Goal: Transaction & Acquisition: Purchase product/service

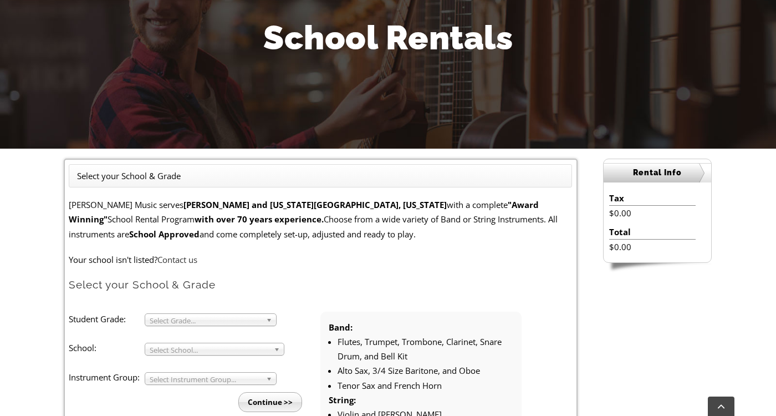
scroll to position [194, 0]
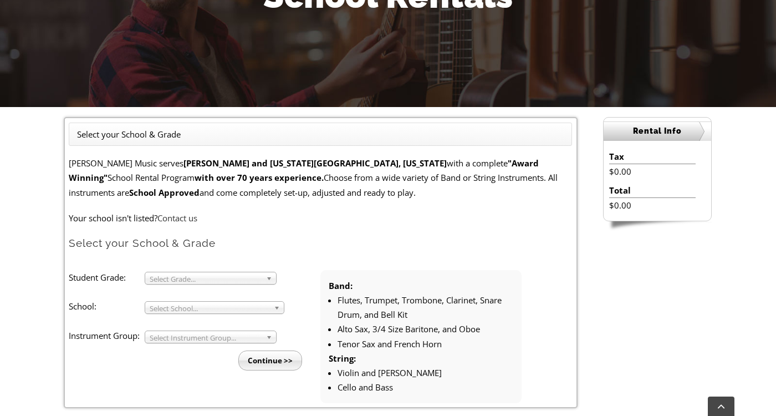
click at [259, 277] on span "Select Grade..." at bounding box center [206, 278] width 112 height 13
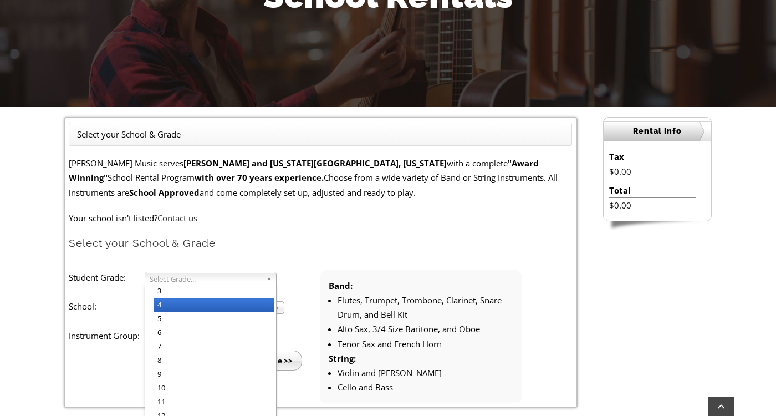
click at [202, 304] on li "4" at bounding box center [214, 305] width 120 height 14
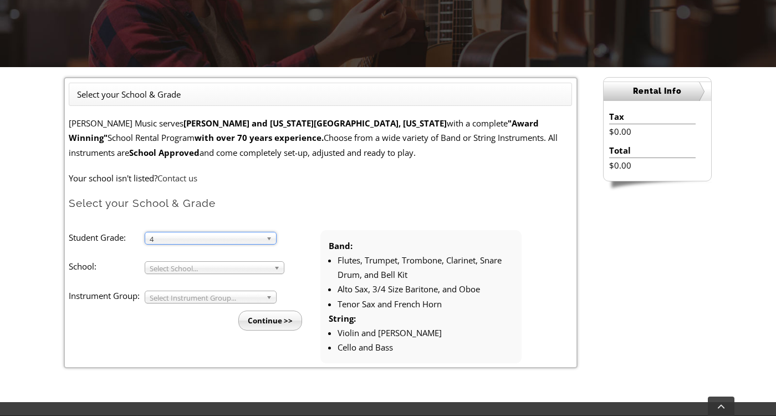
scroll to position [240, 0]
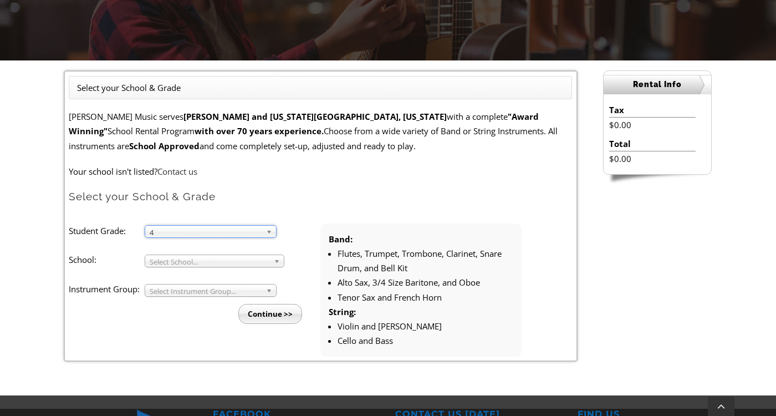
click at [247, 263] on span "Select School..." at bounding box center [210, 261] width 120 height 13
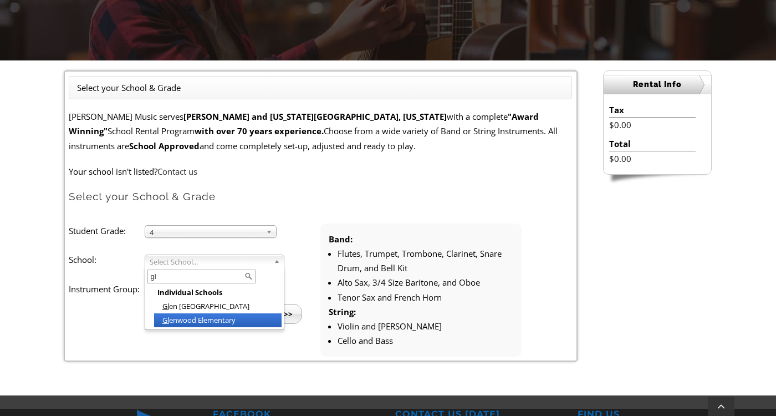
type input "gl"
click at [211, 320] on li "Gl enwood Elementary" at bounding box center [218, 320] width 128 height 14
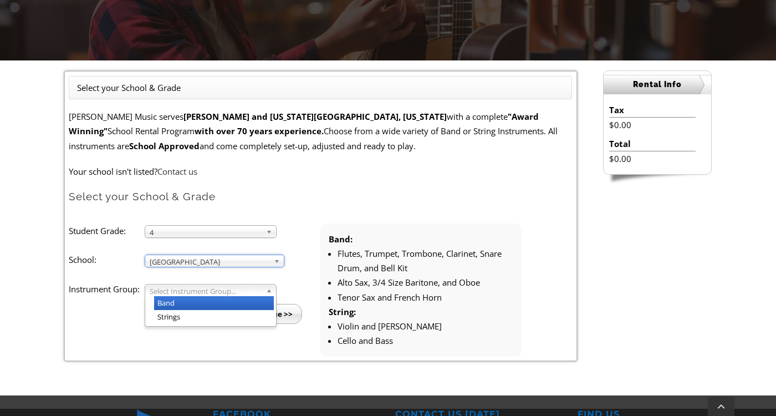
click at [209, 291] on span "Select Instrument Group..." at bounding box center [206, 290] width 112 height 13
click at [206, 299] on li "Band" at bounding box center [214, 303] width 120 height 14
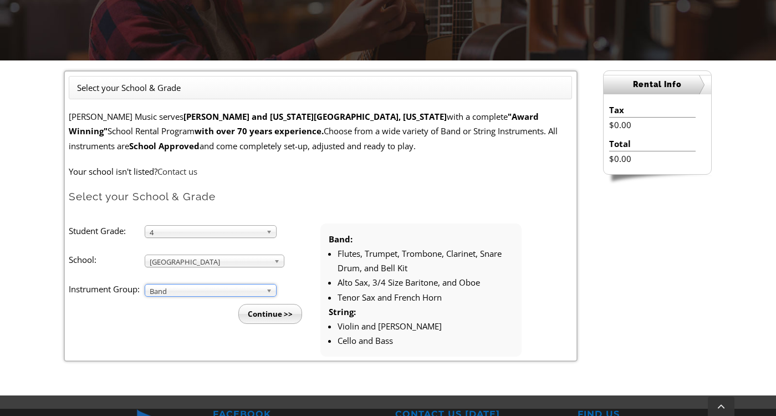
click at [267, 311] on input "Continue >>" at bounding box center [270, 314] width 64 height 20
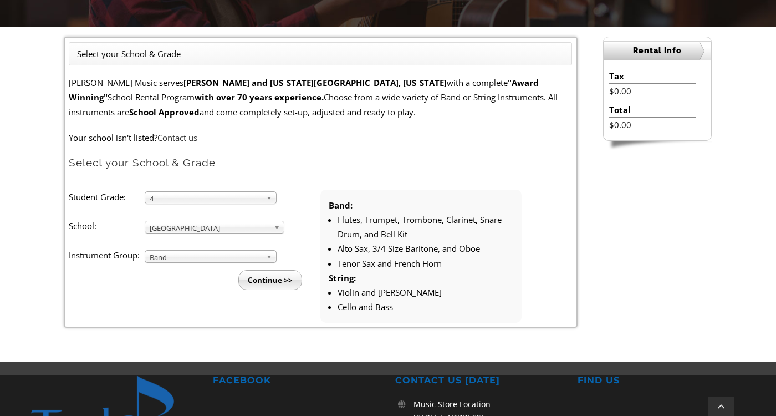
scroll to position [274, 0]
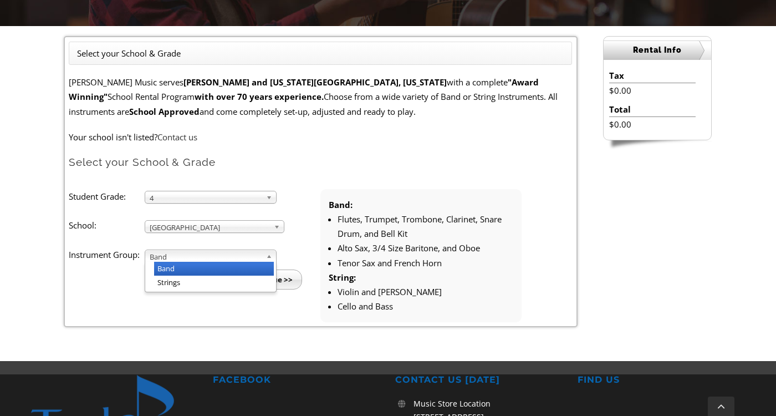
click at [220, 251] on span "Band" at bounding box center [206, 256] width 112 height 13
click at [296, 275] on input "Continue >>" at bounding box center [270, 279] width 64 height 20
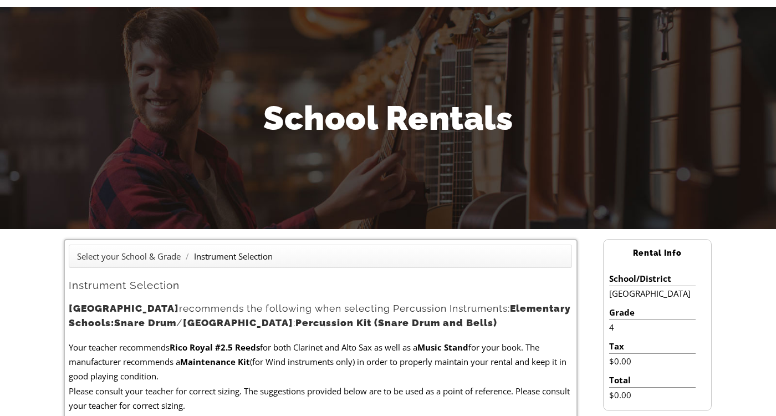
scroll to position [91, 0]
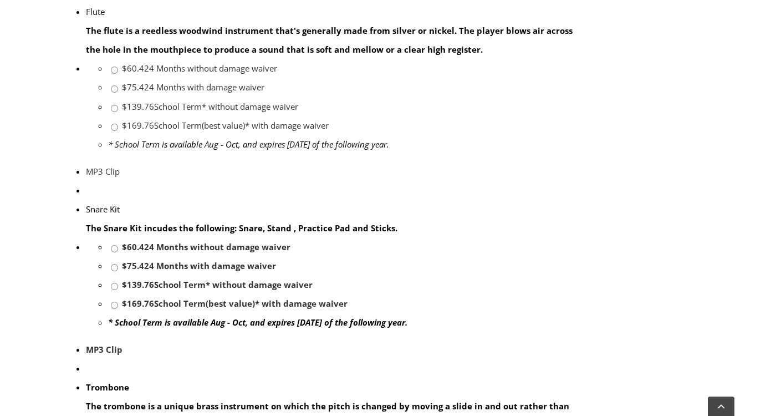
scroll to position [934, 0]
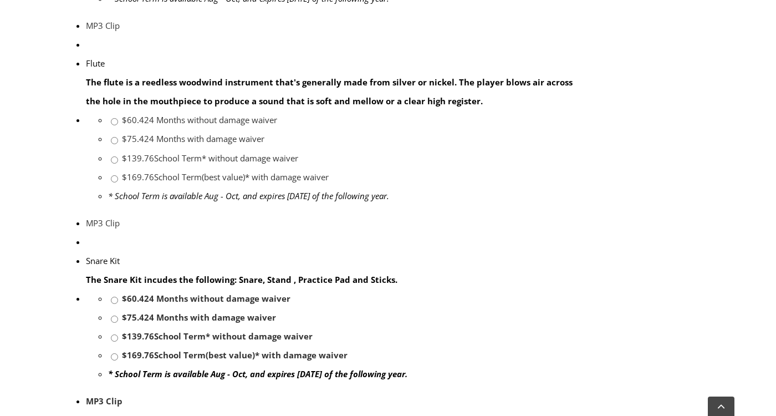
scroll to position [881, 0]
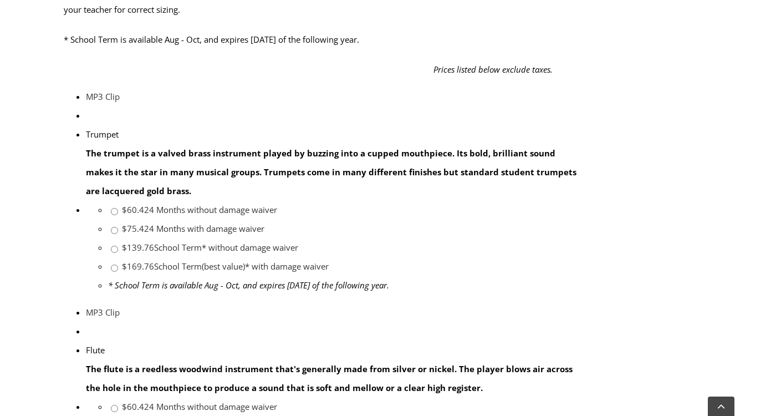
scroll to position [660, 0]
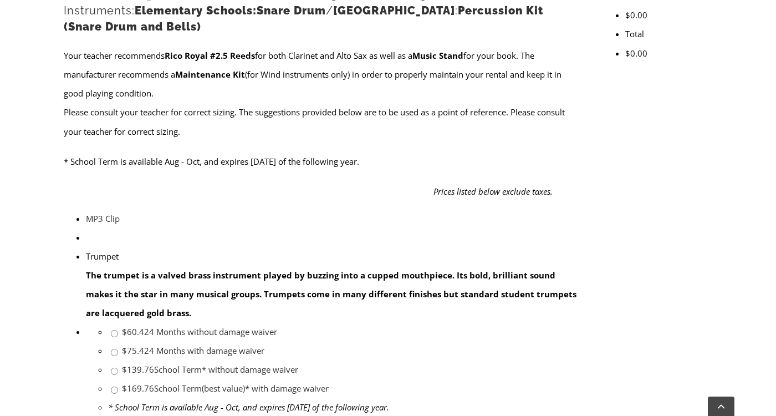
scroll to position [475, 0]
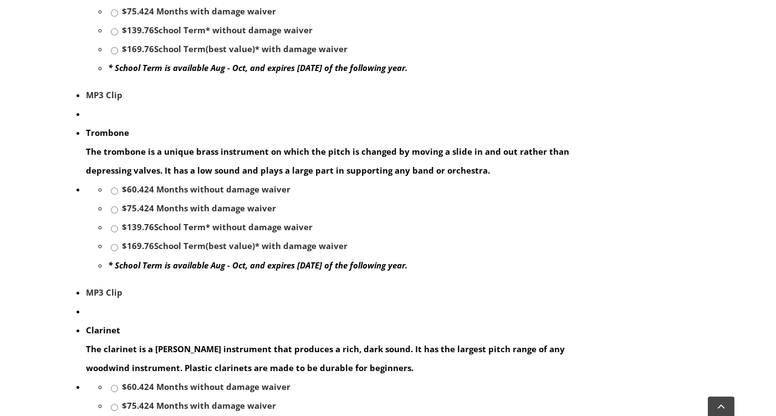
scroll to position [1188, 0]
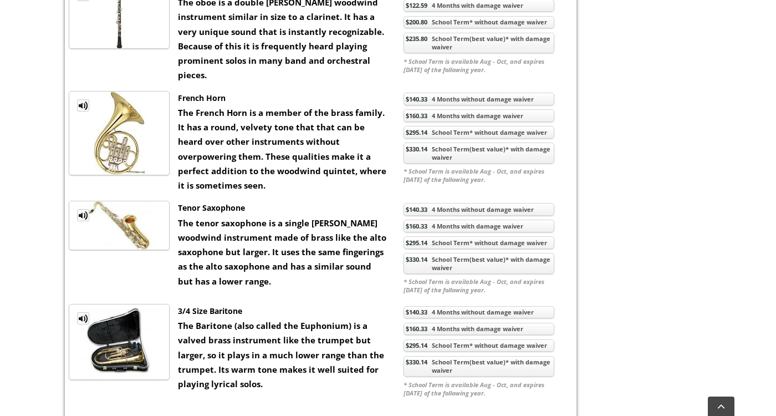
click at [84, 221] on link "MP3 Clip" at bounding box center [83, 215] width 12 height 12
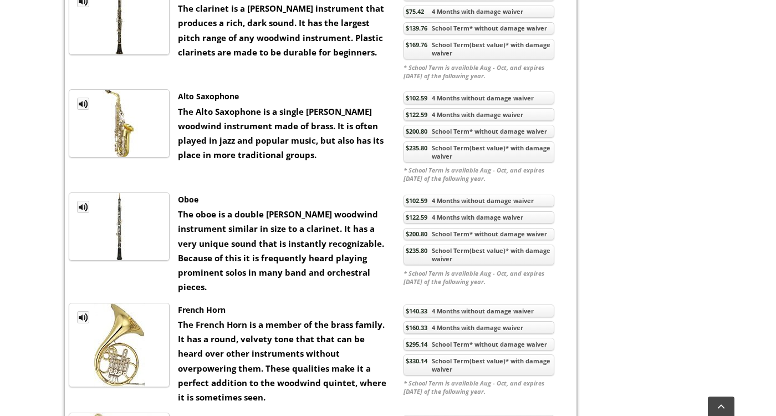
scroll to position [976, 0]
click at [82, 110] on link "MP3 Clip" at bounding box center [83, 104] width 12 height 12
click at [80, 110] on link "MP3 Clip" at bounding box center [83, 104] width 12 height 12
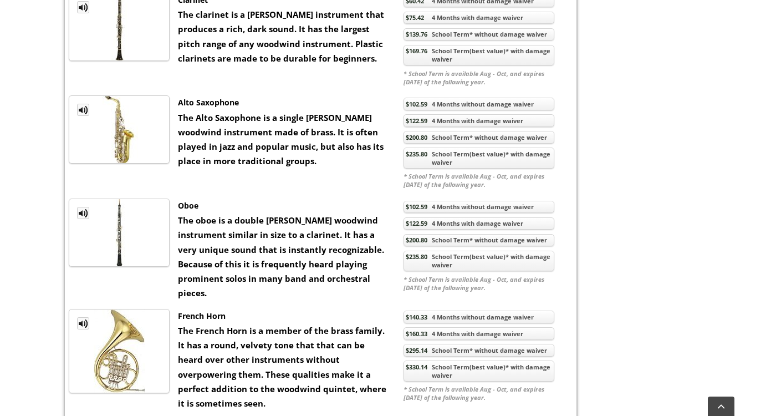
scroll to position [971, 0]
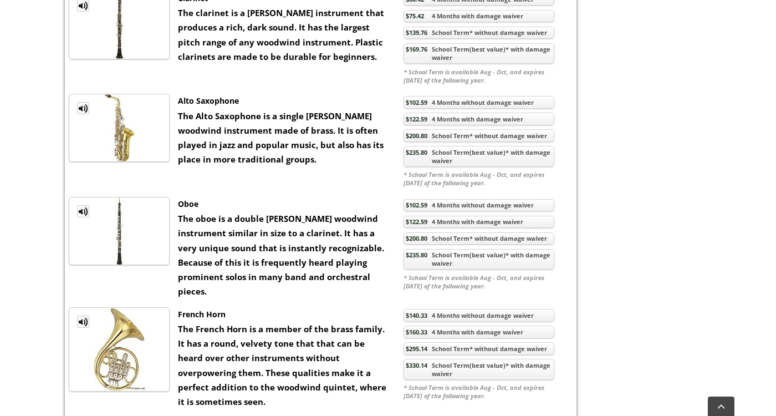
click at [432, 270] on link "$235.80 School Term(best value)* with damage waiver" at bounding box center [479, 259] width 151 height 21
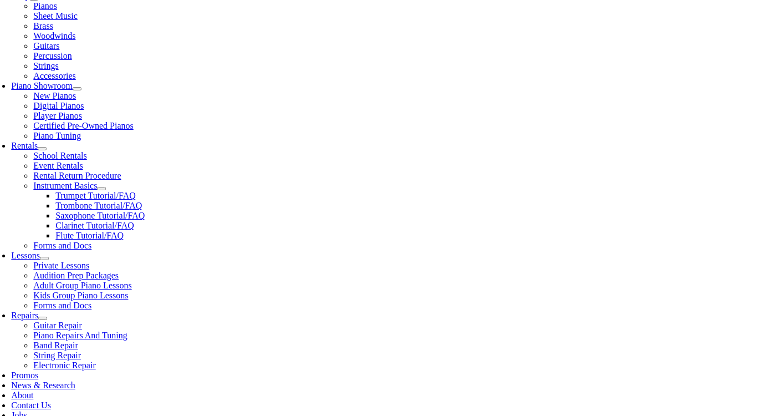
scroll to position [265, 0]
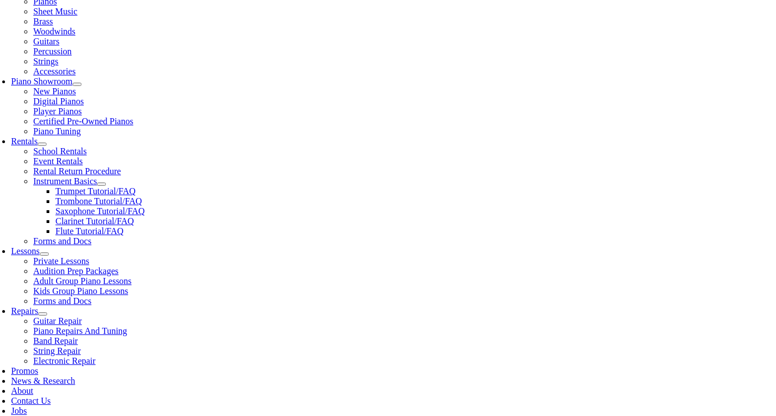
checkbox input"] "true"
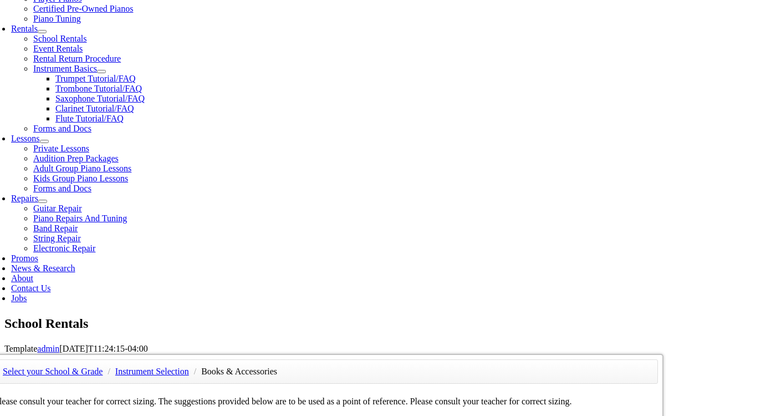
scroll to position [371, 0]
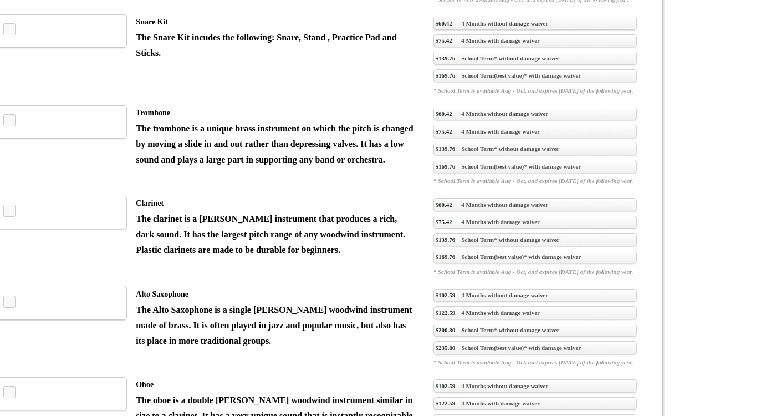
scroll to position [1114, 0]
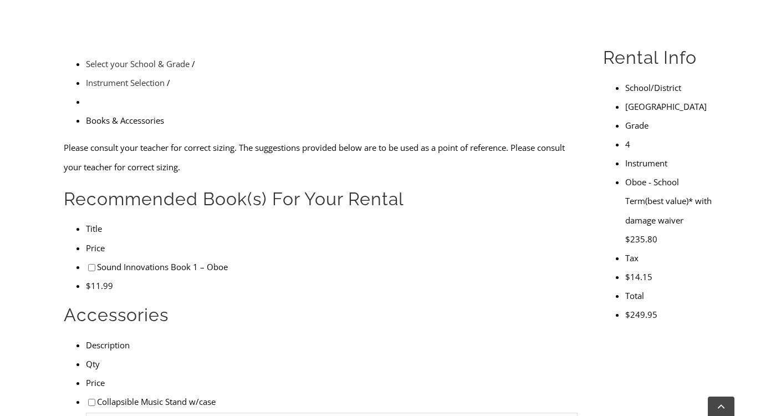
scroll to position [254, 0]
